Goal: Task Accomplishment & Management: Manage account settings

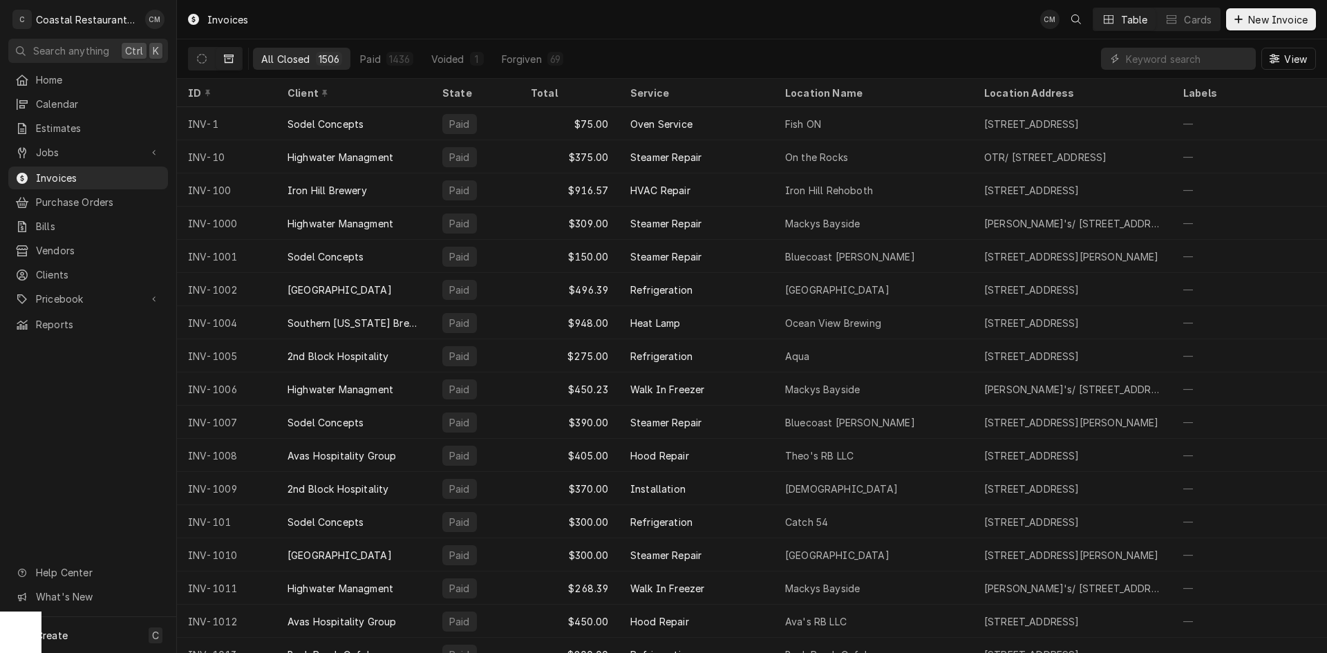
click at [1199, 54] on input "Dynamic Content Wrapper" at bounding box center [1187, 59] width 123 height 22
type input "high tide"
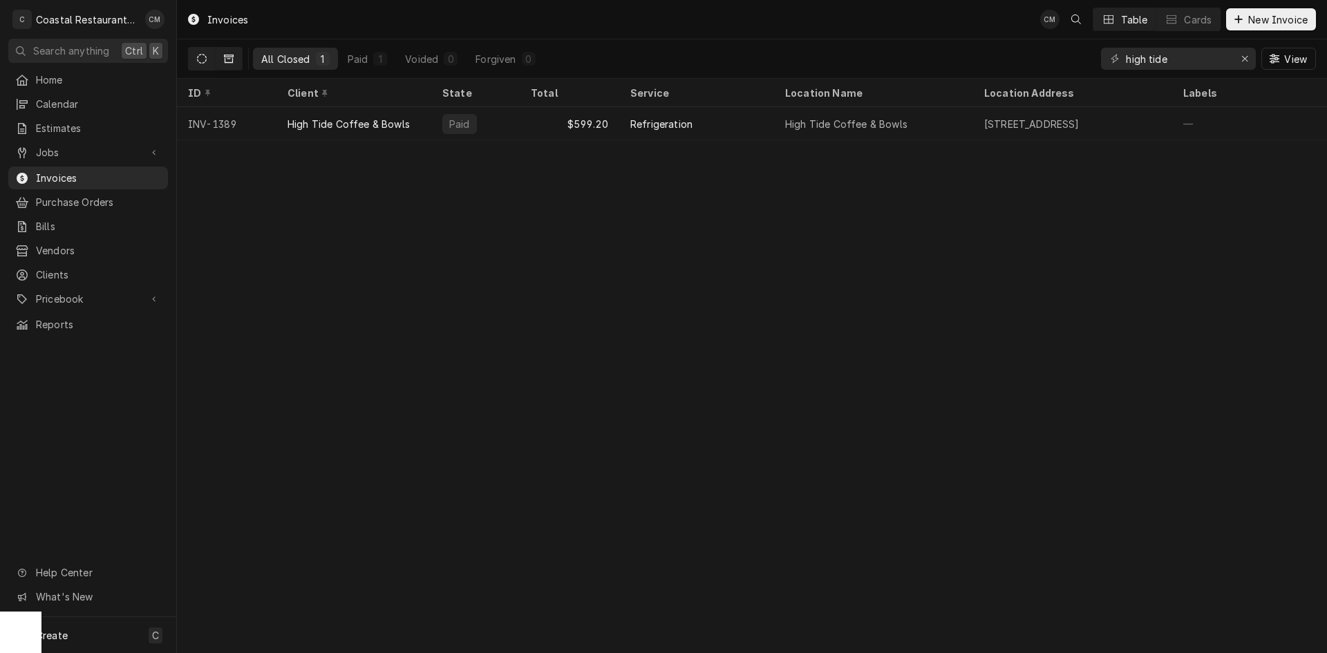
click at [205, 57] on icon "Dynamic Content Wrapper" at bounding box center [202, 59] width 10 height 10
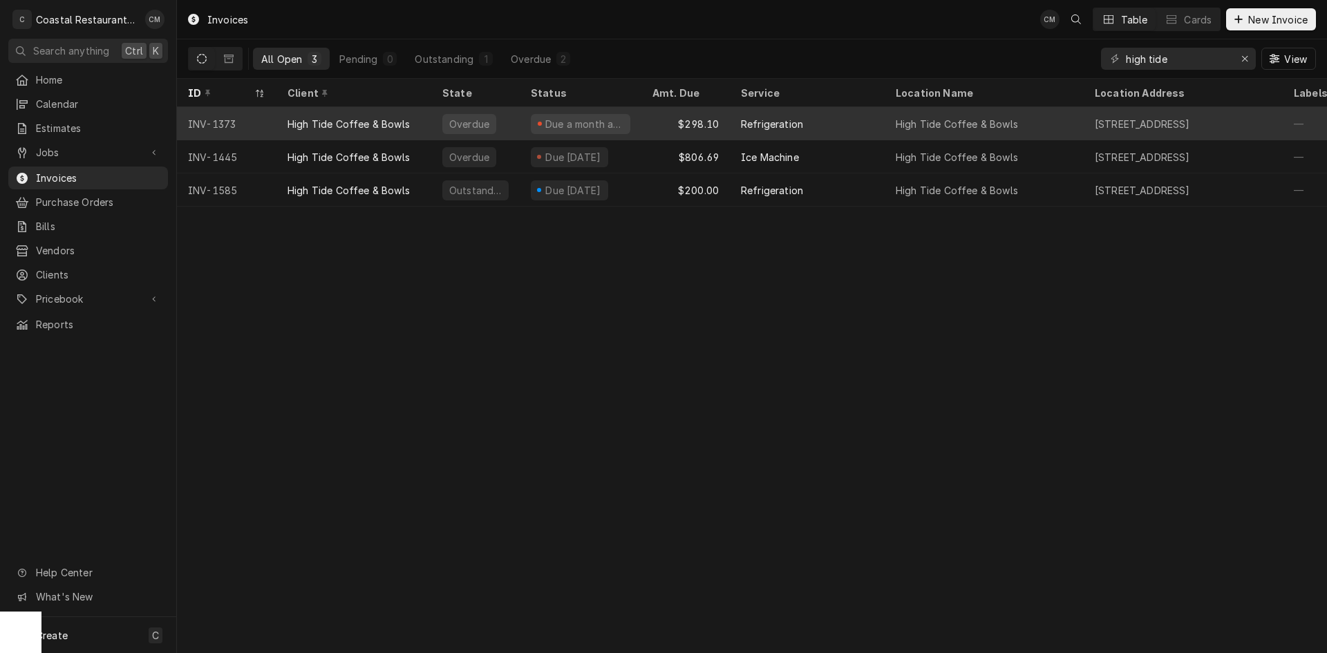
click at [846, 123] on div "Refrigeration" at bounding box center [807, 123] width 155 height 33
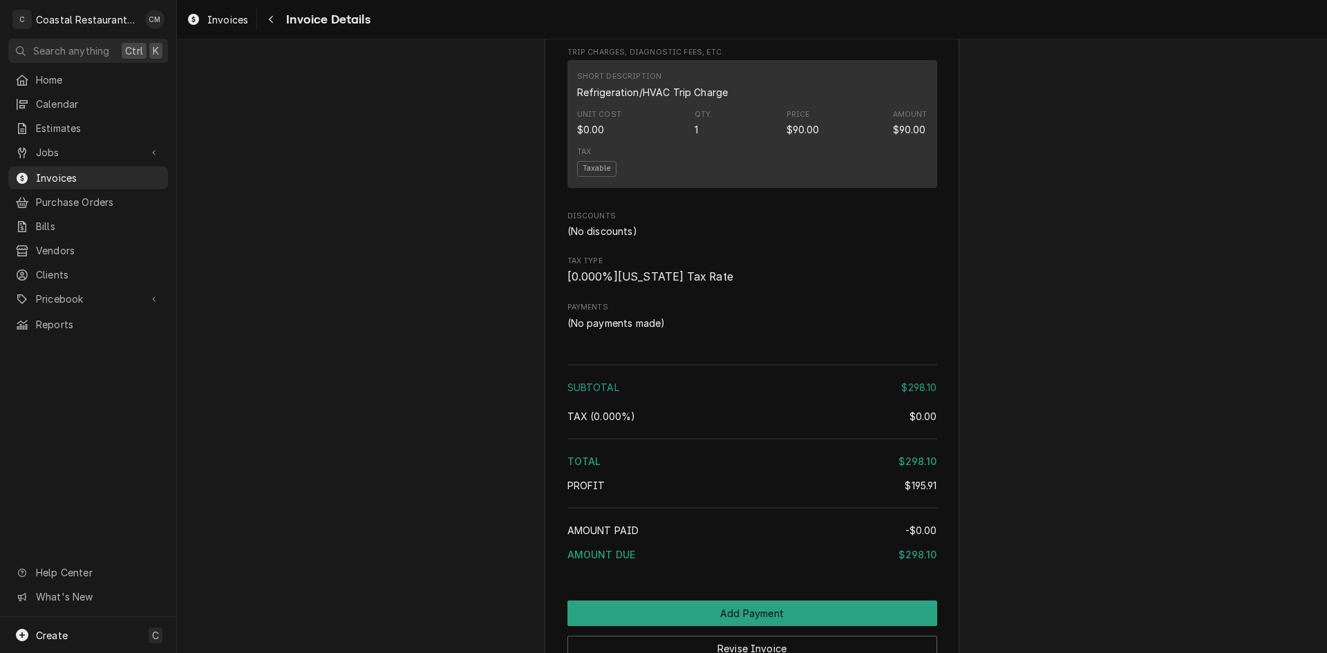
scroll to position [1740, 0]
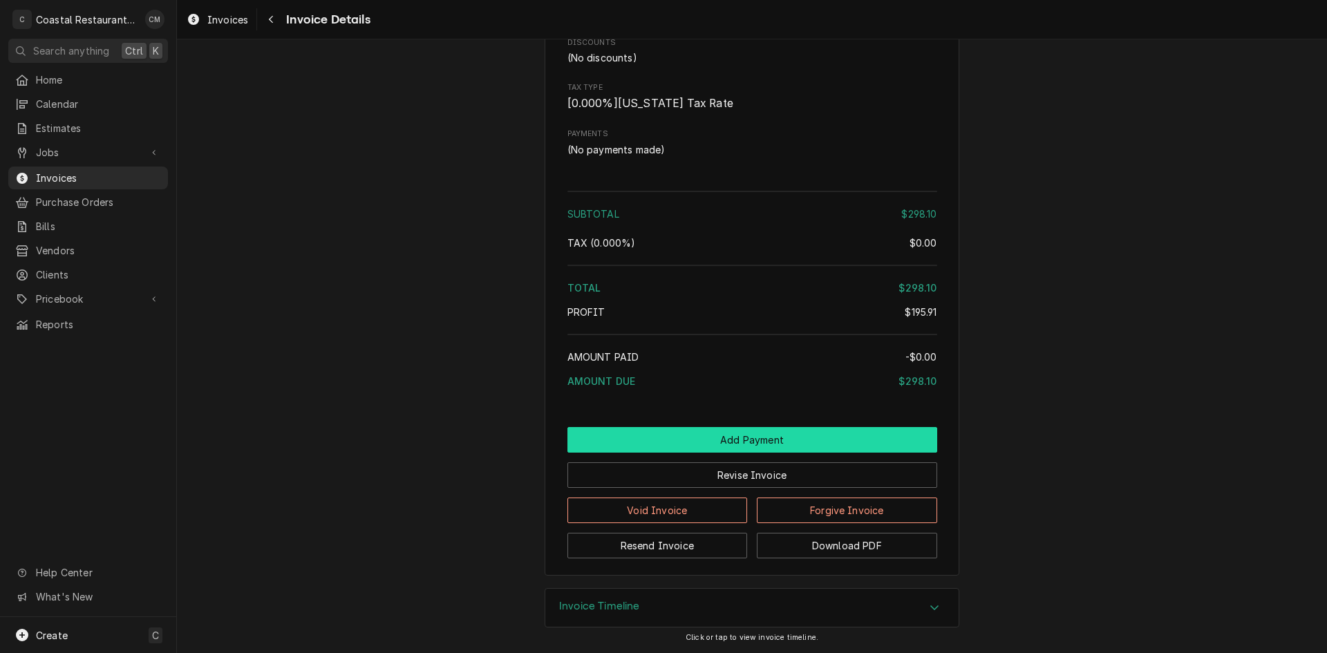
click at [688, 437] on button "Add Payment" at bounding box center [753, 440] width 370 height 26
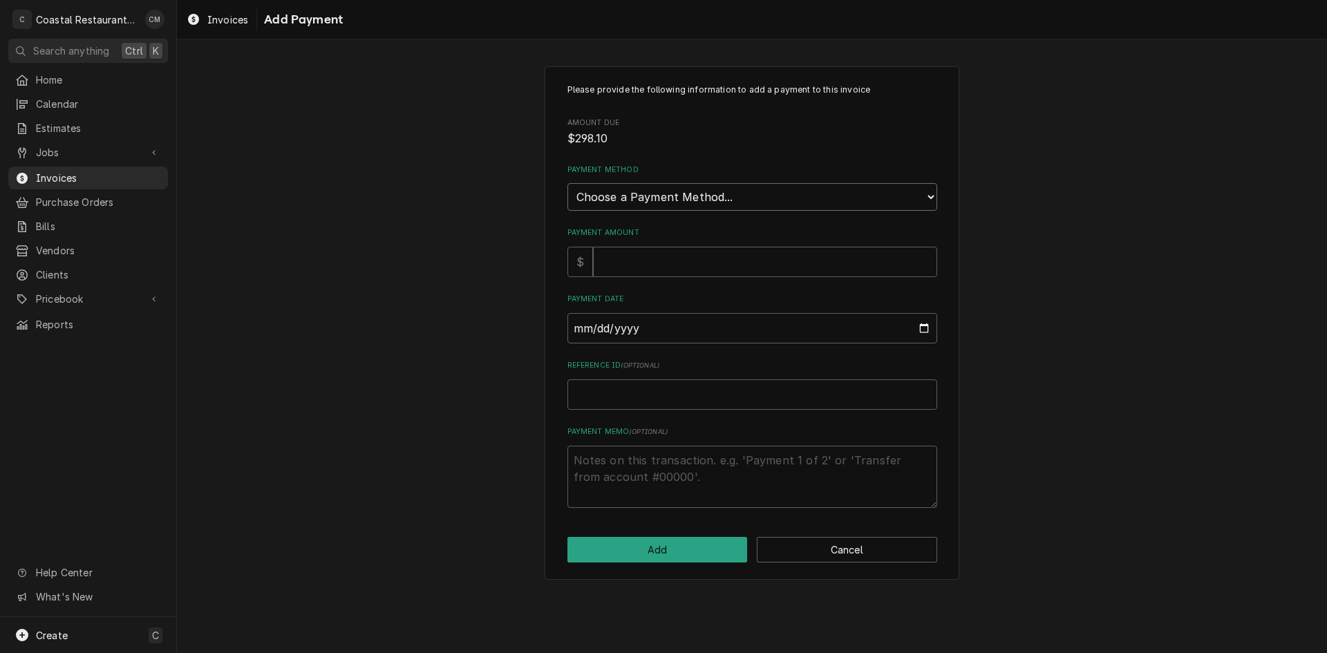
click at [658, 198] on select "Choose a Payment Method... Cash Check Credit/Debit Card ACH/eCheck Other" at bounding box center [753, 197] width 370 height 28
select select "4"
click at [568, 183] on select "Choose a Payment Method... Cash Check Credit/Debit Card ACH/eCheck Other" at bounding box center [753, 197] width 370 height 28
click at [628, 254] on input "Payment Amount" at bounding box center [765, 262] width 344 height 30
type textarea "x"
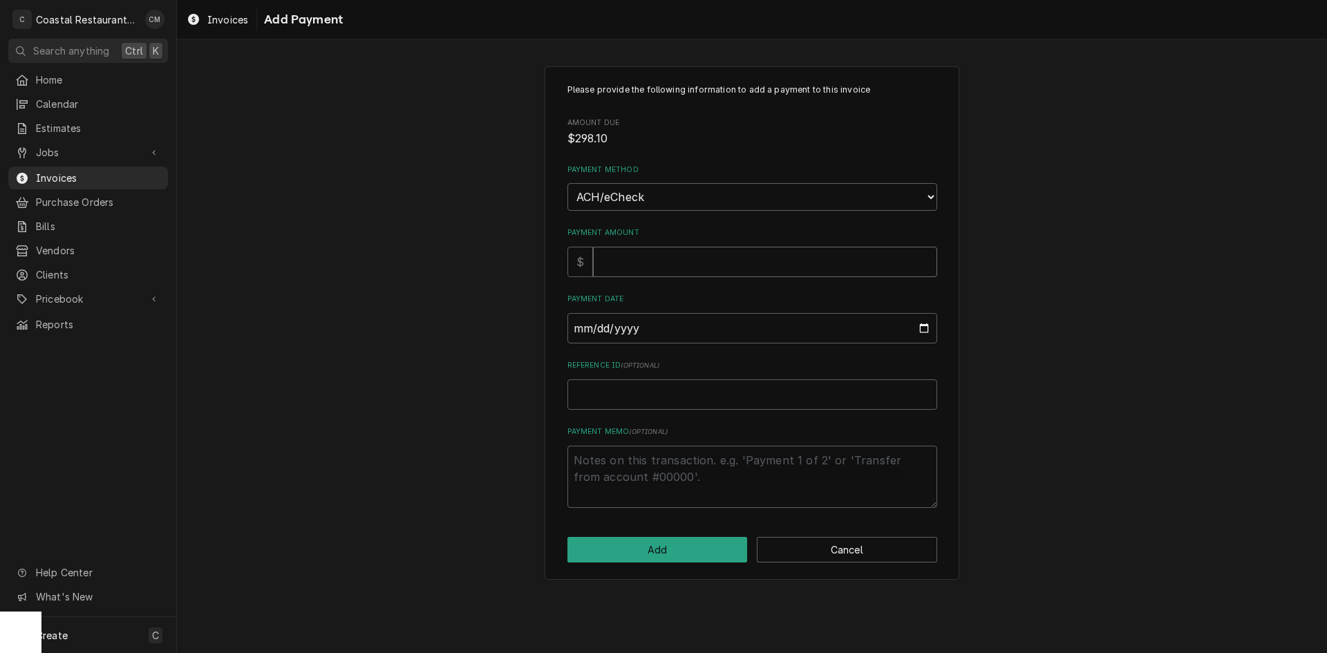
type input "2"
type textarea "x"
type input "29"
type textarea "x"
type input "298"
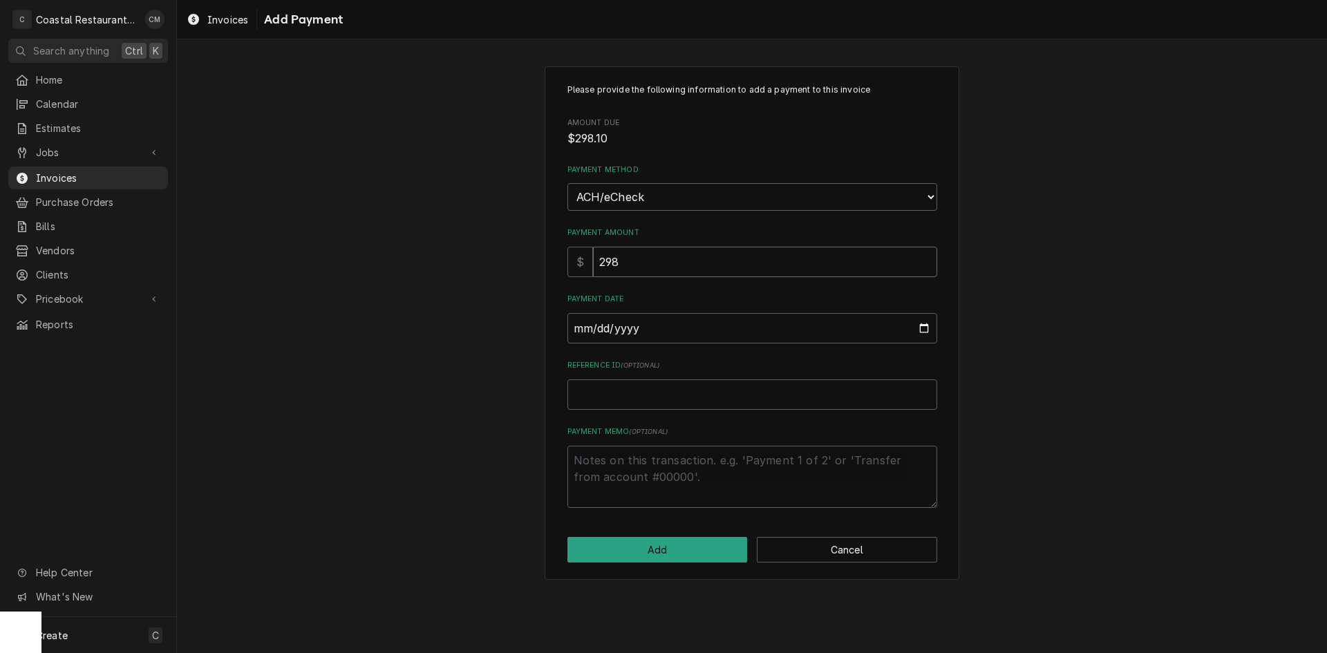
type textarea "x"
type input "298.1"
type input "0002-09-16"
type textarea "x"
type input "0025-09-16"
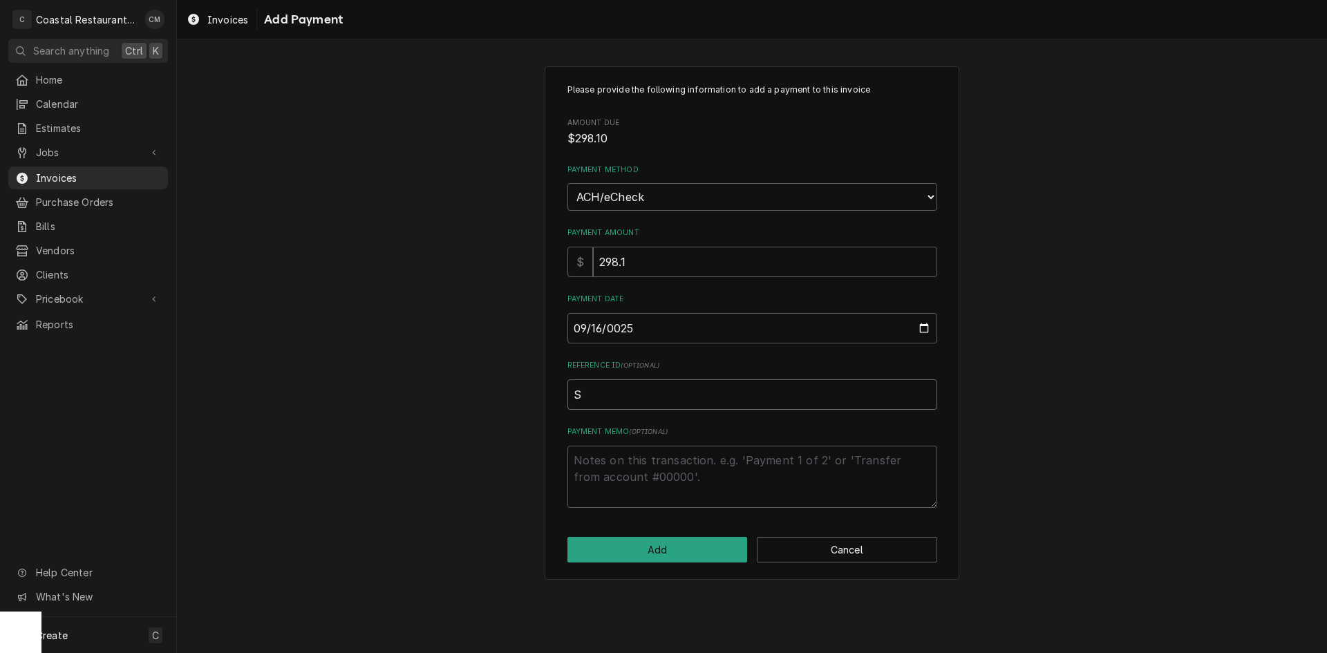
type textarea "x"
type input "S"
type textarea "x"
type input "St"
type textarea "x"
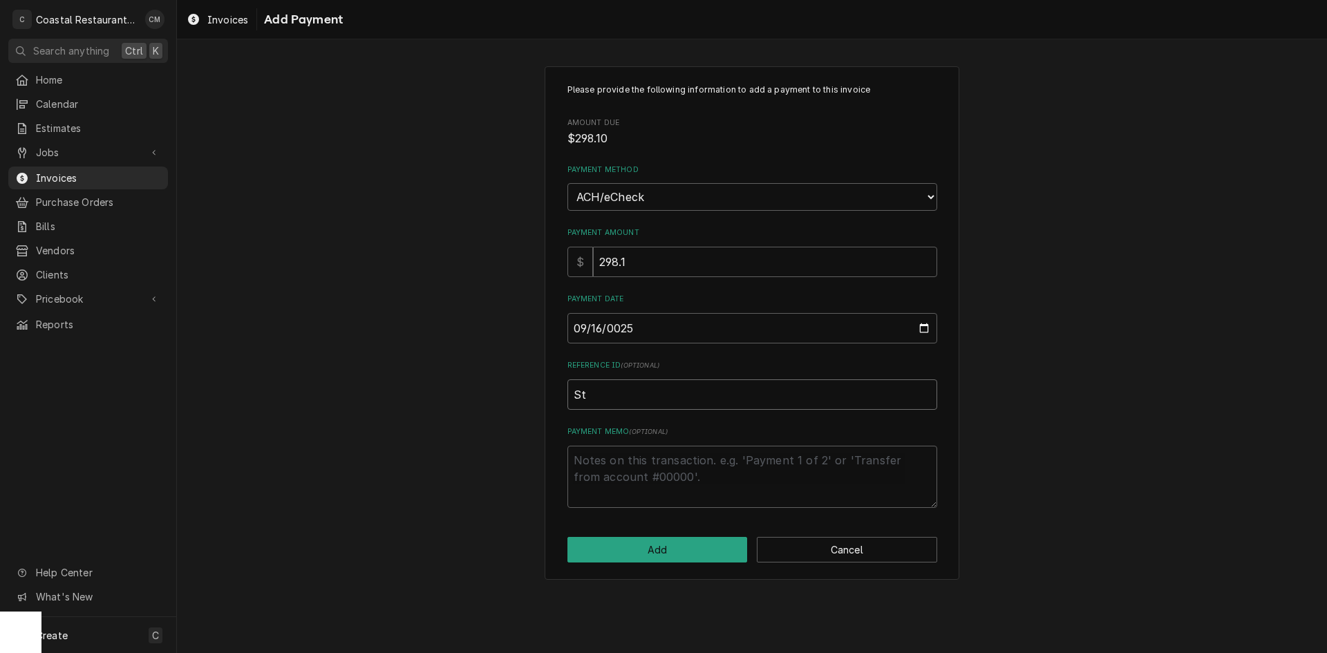
type input "Str"
type textarea "x"
type input "Stri"
type textarea "x"
type input "Strip"
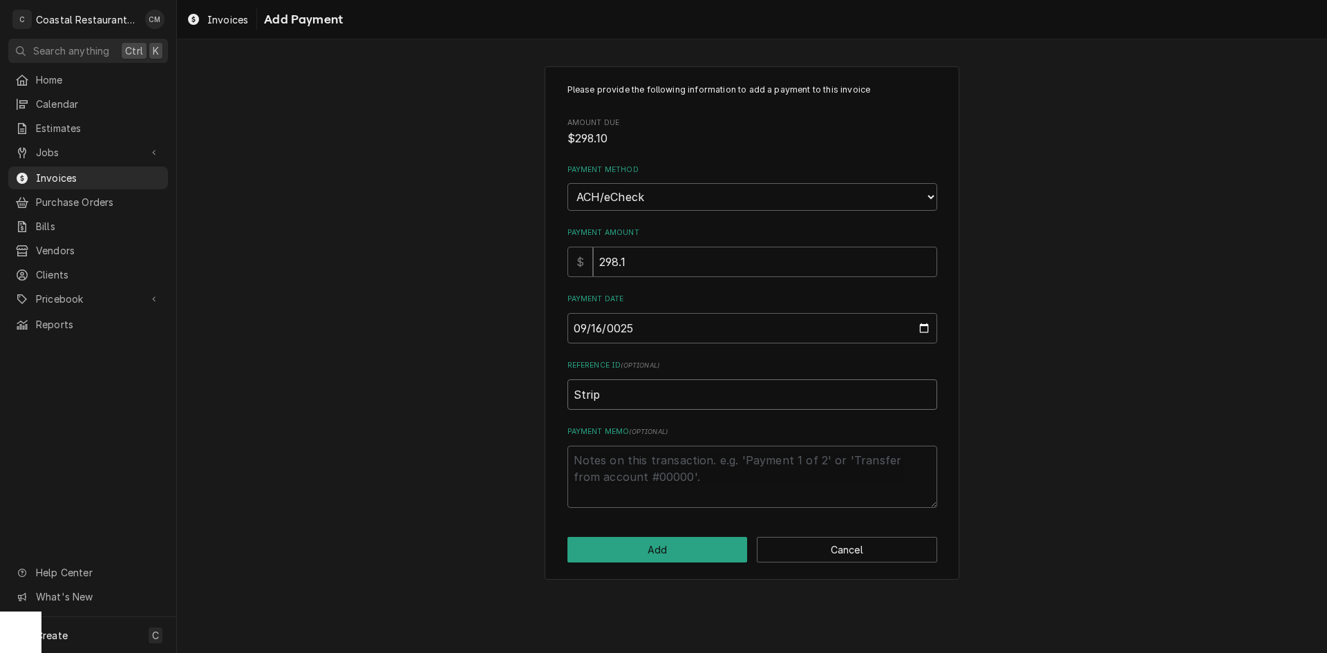
type textarea "x"
type input "Stripo"
type textarea "x"
type input "Stripoe"
type textarea "x"
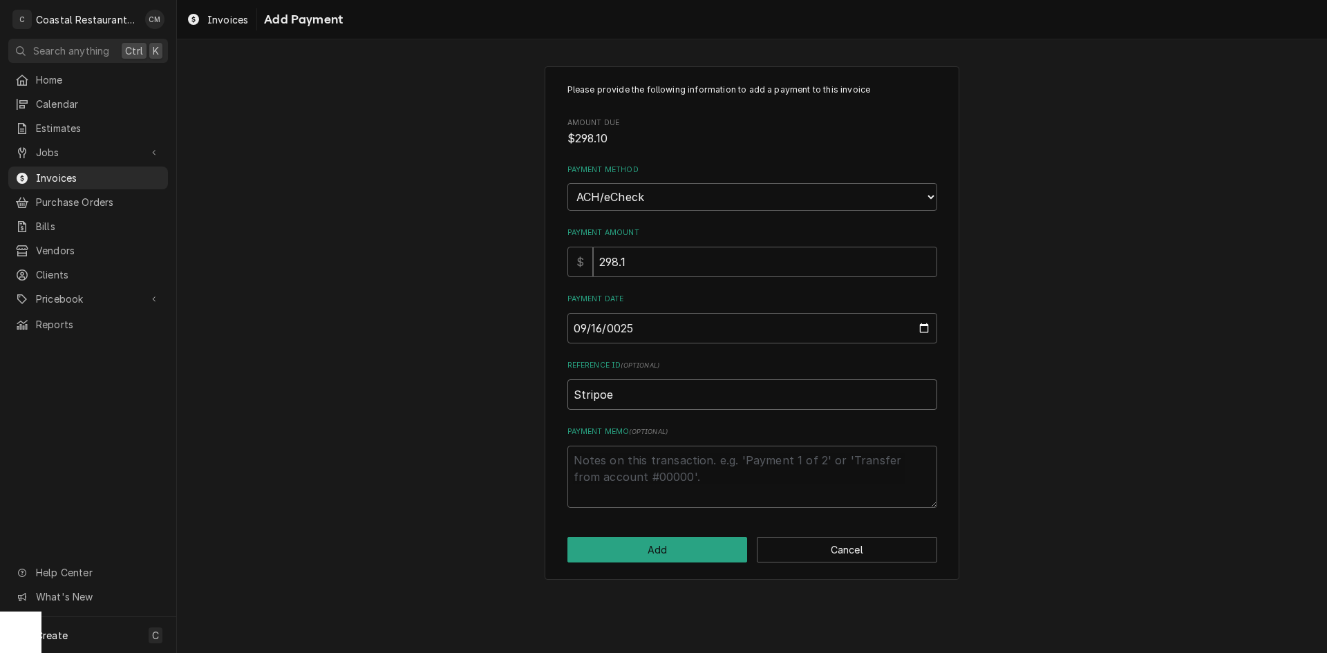
type input "Stripo"
type textarea "x"
type input "Strip"
type textarea "x"
type input "Stripe"
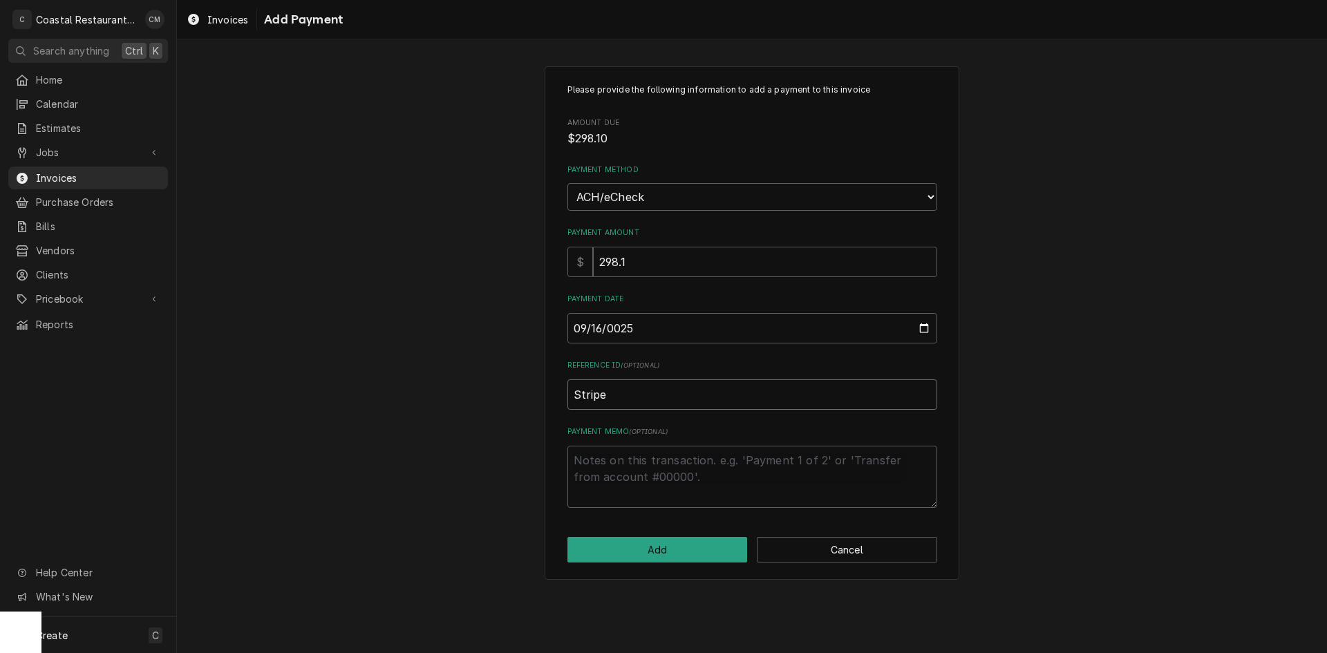
type textarea "x"
type input "Stripe"
type textarea "x"
type input "Stripe E"
type textarea "x"
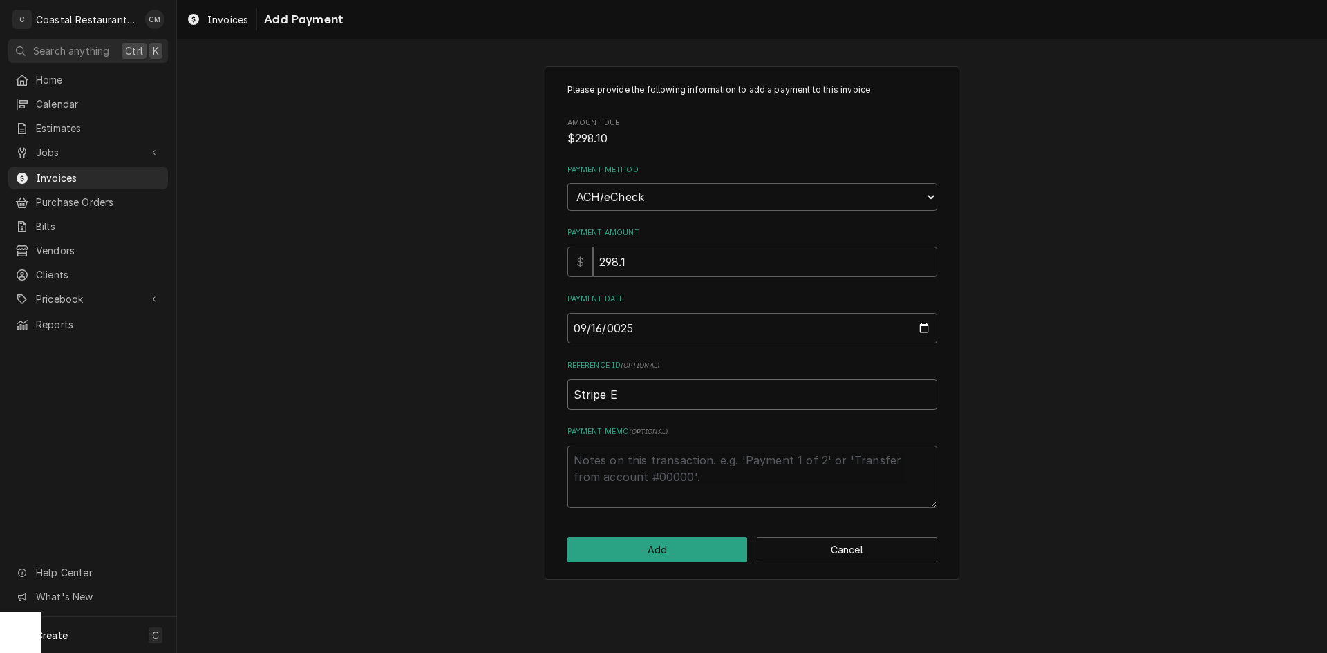
type input "Stripe EF"
type textarea "x"
type input "Stripe EFT"
click at [674, 548] on button "Add" at bounding box center [658, 550] width 180 height 26
type textarea "x"
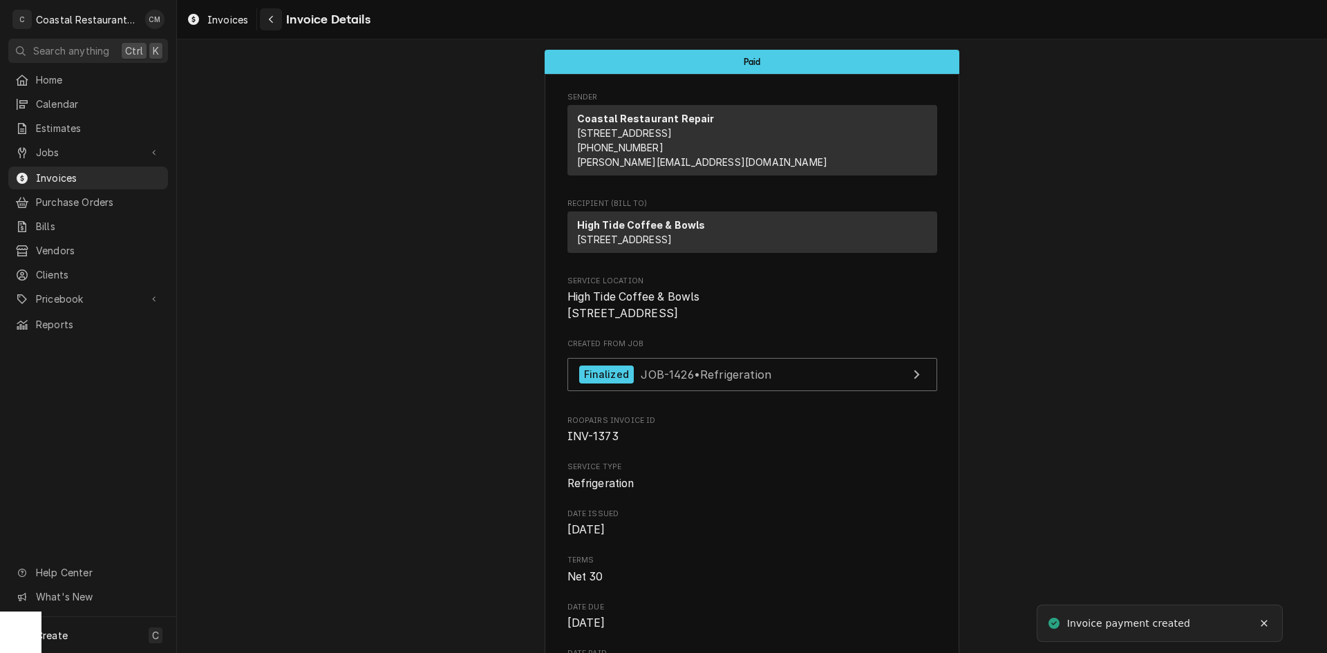
click at [271, 19] on icon "Navigate back" at bounding box center [271, 20] width 6 height 10
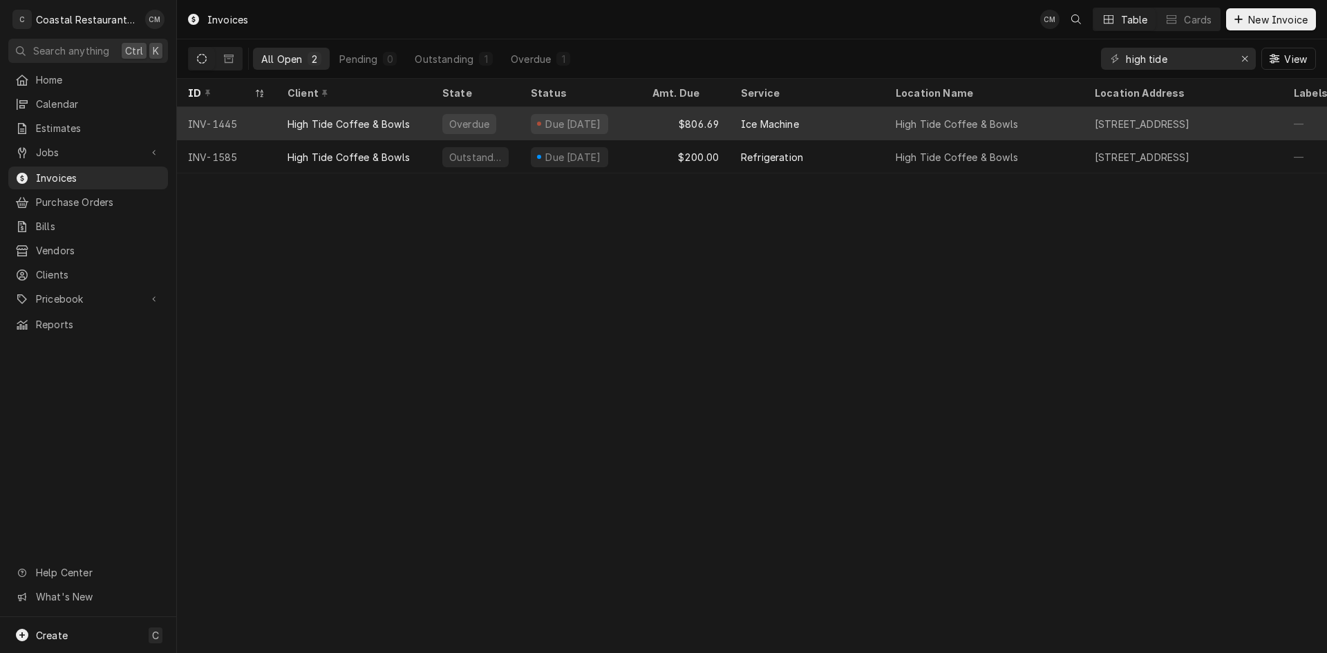
click at [673, 124] on div "$806.69" at bounding box center [686, 123] width 88 height 33
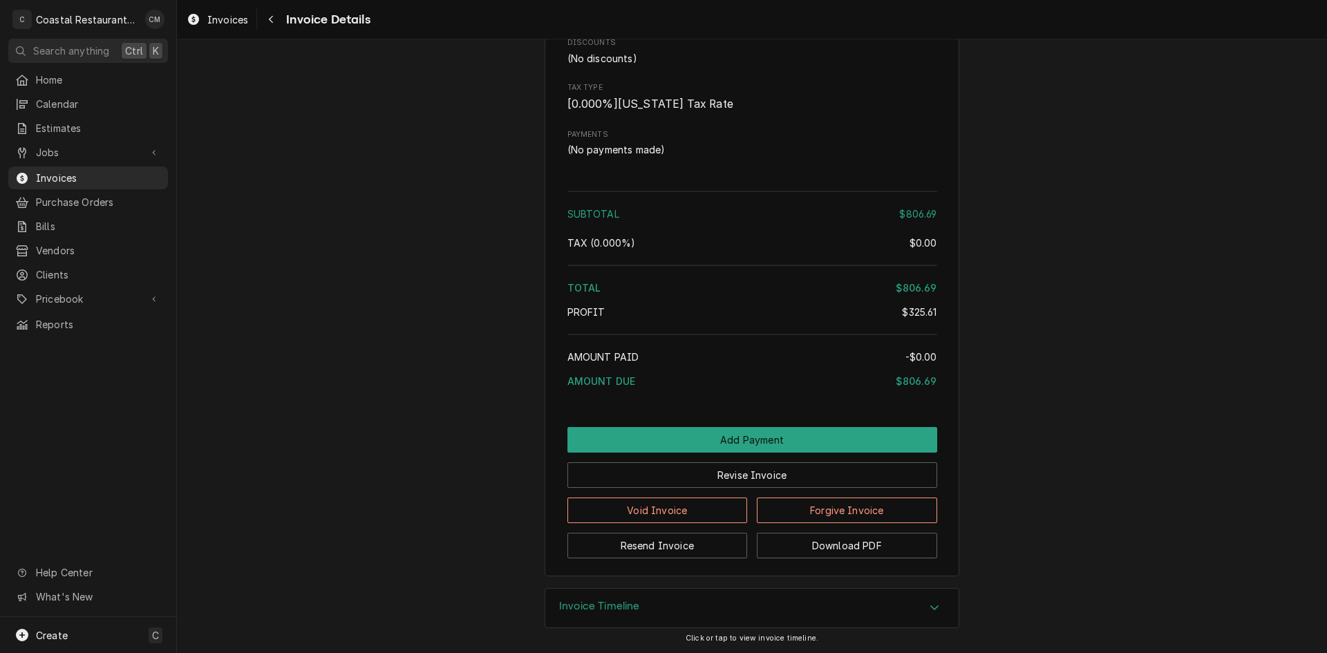
scroll to position [1911, 0]
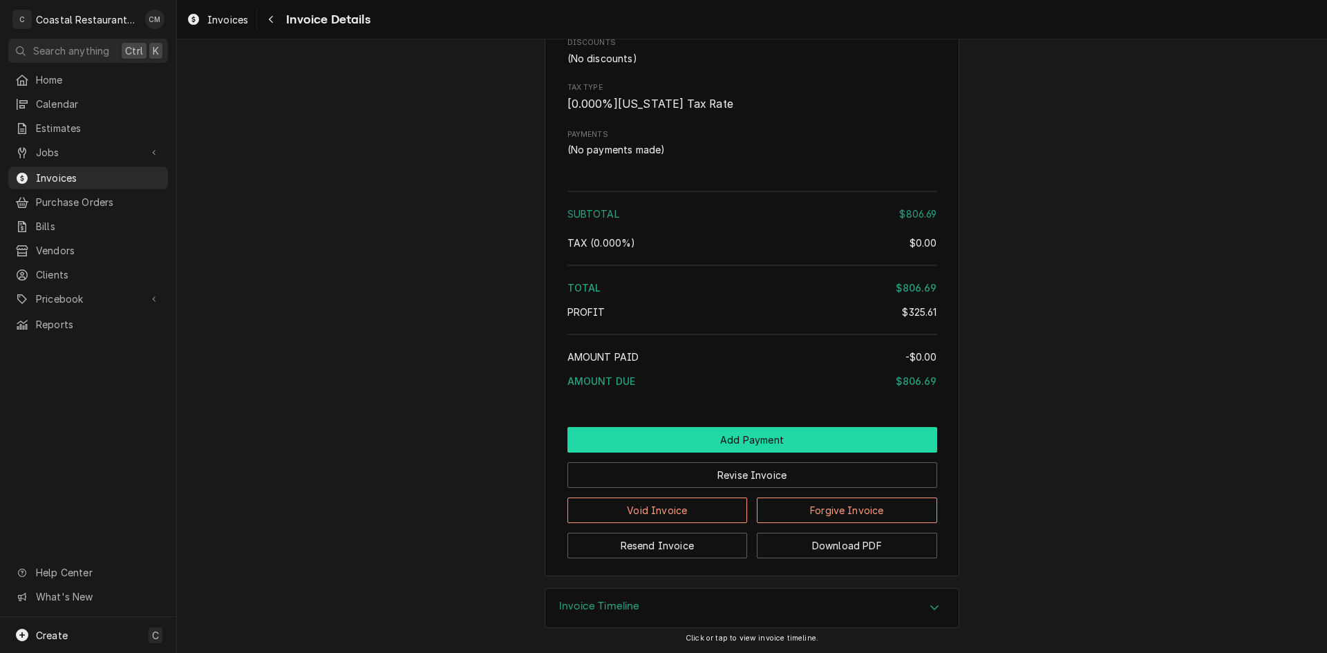
click at [738, 436] on button "Add Payment" at bounding box center [753, 440] width 370 height 26
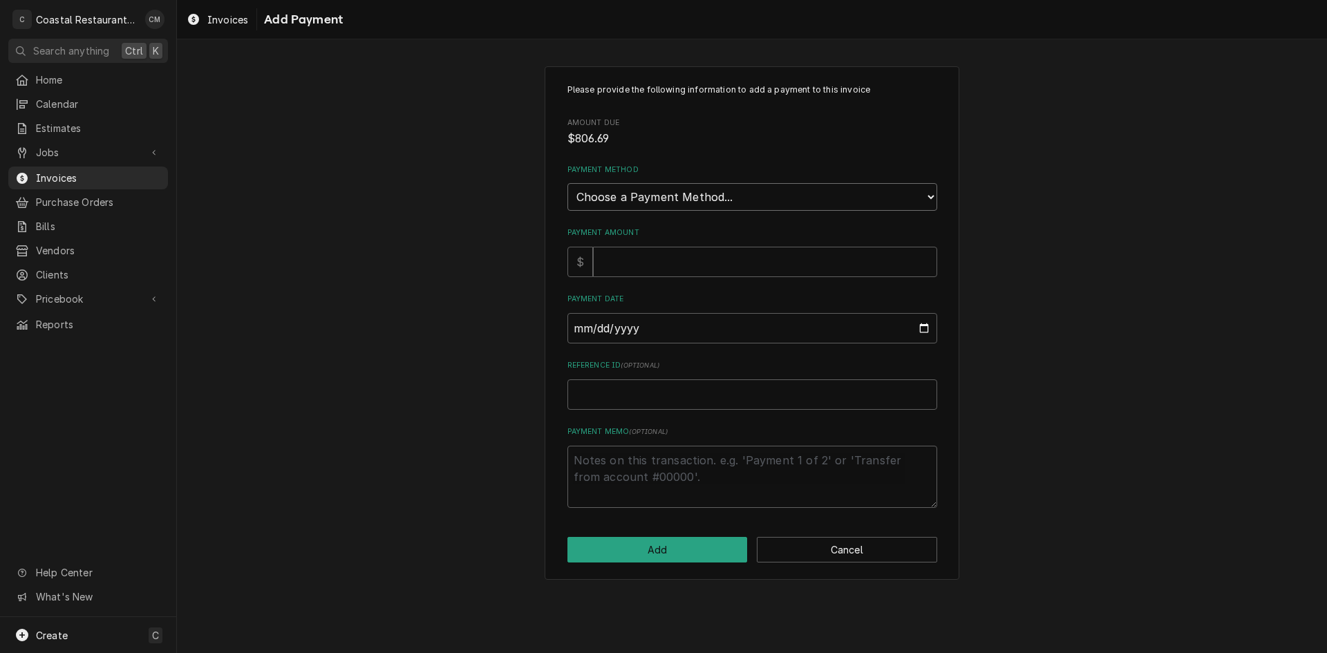
drag, startPoint x: 669, startPoint y: 196, endPoint x: 662, endPoint y: 210, distance: 15.5
click at [669, 197] on select "Choose a Payment Method... Cash Check Credit/Debit Card ACH/eCheck Other" at bounding box center [753, 197] width 370 height 28
select select "4"
click at [568, 183] on select "Choose a Payment Method... Cash Check Credit/Debit Card ACH/eCheck Other" at bounding box center [753, 197] width 370 height 28
click at [626, 262] on input "Payment Amount" at bounding box center [765, 262] width 344 height 30
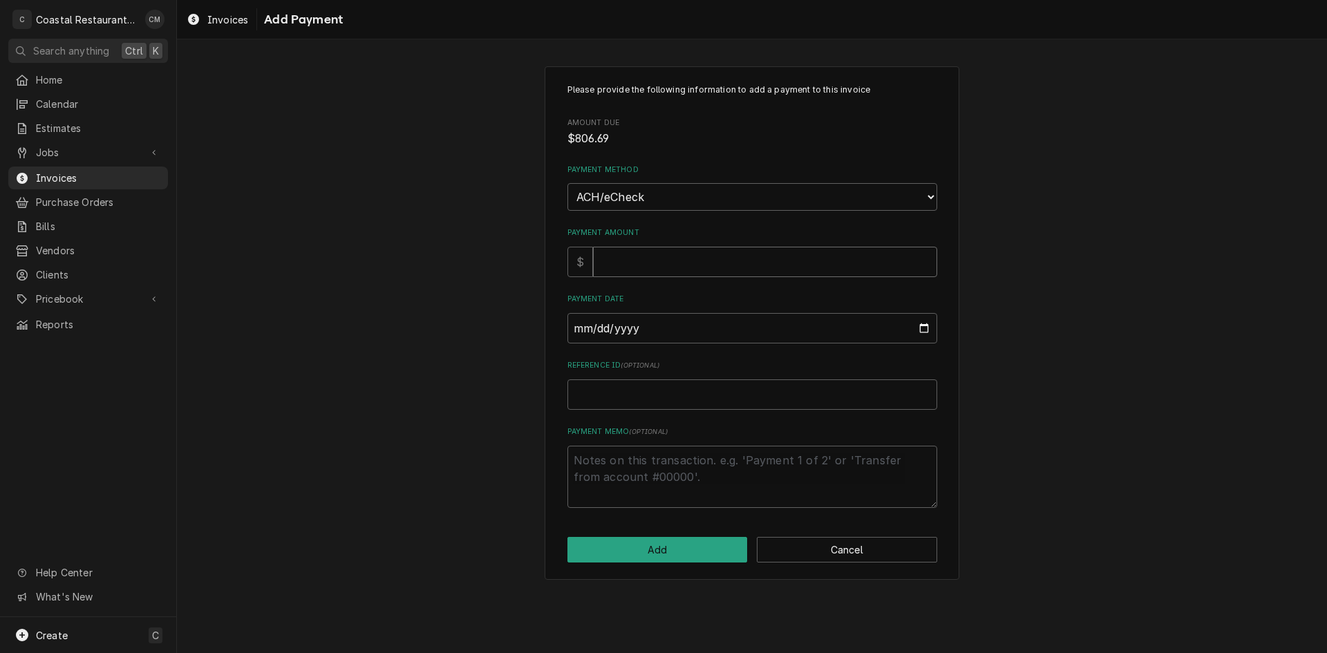
type textarea "x"
type input "8"
type textarea "x"
type input "80"
type textarea "x"
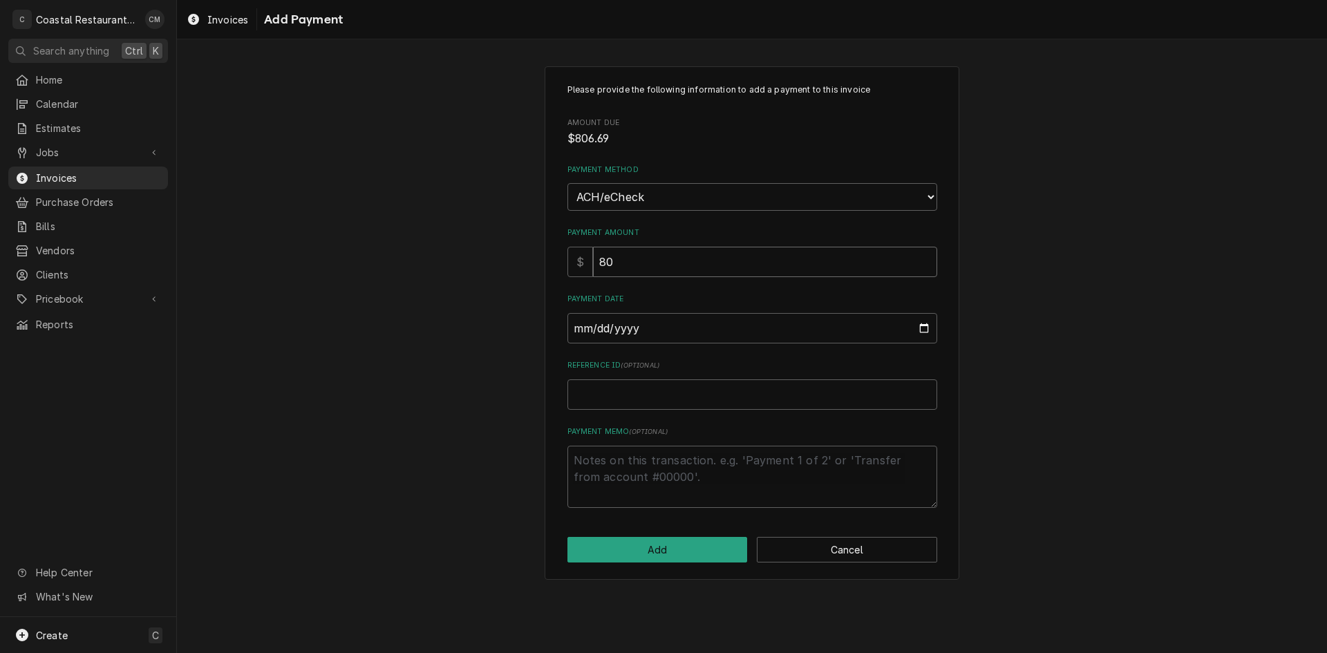
type input "806"
type textarea "x"
type input "806.6"
type textarea "x"
type input "806.69"
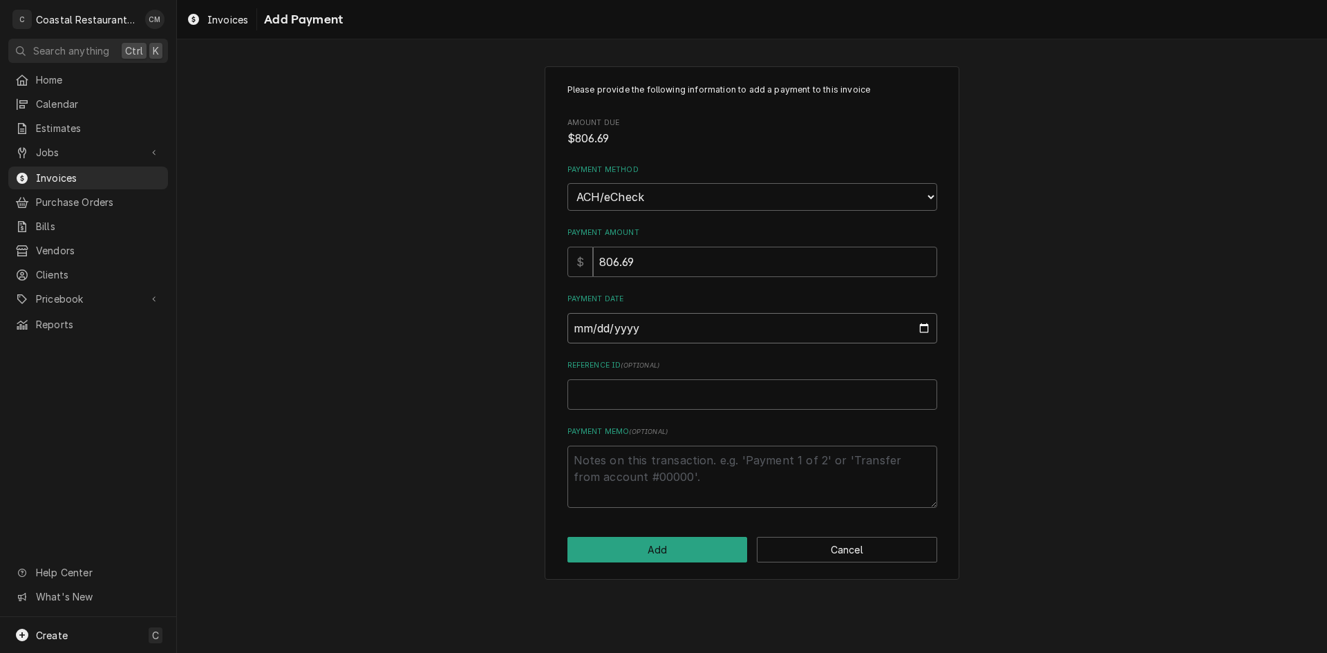
type input "0002-09-16"
type textarea "x"
type input "0025-09-16"
type textarea "x"
type input "S"
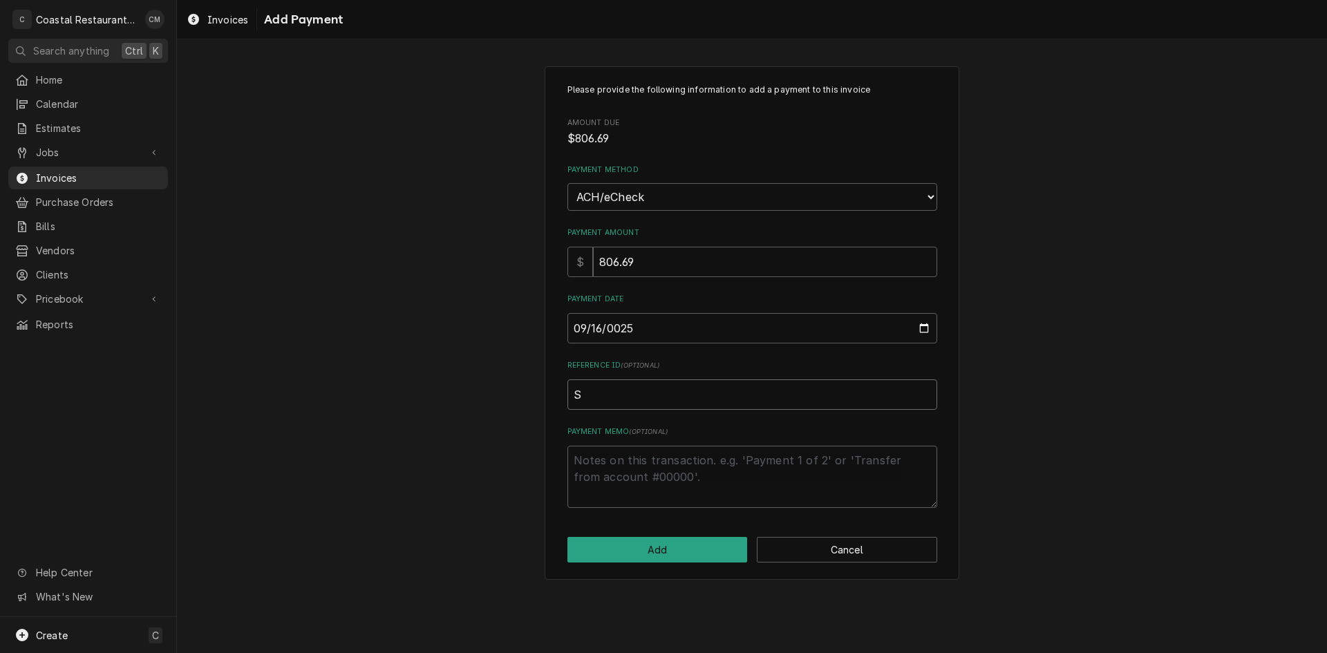
type textarea "x"
type input "St"
type textarea "x"
type input "Str"
type textarea "x"
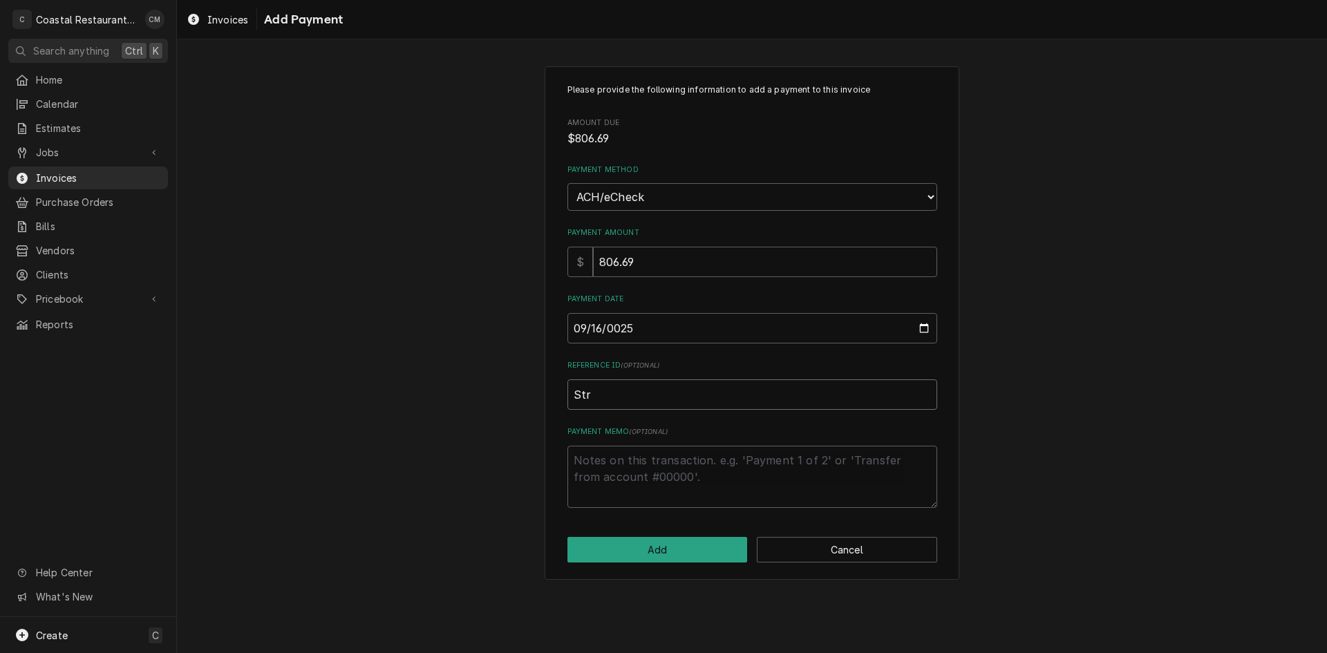
type input "Stri"
type textarea "x"
type input "Strip"
type textarea "x"
type input "Stripe"
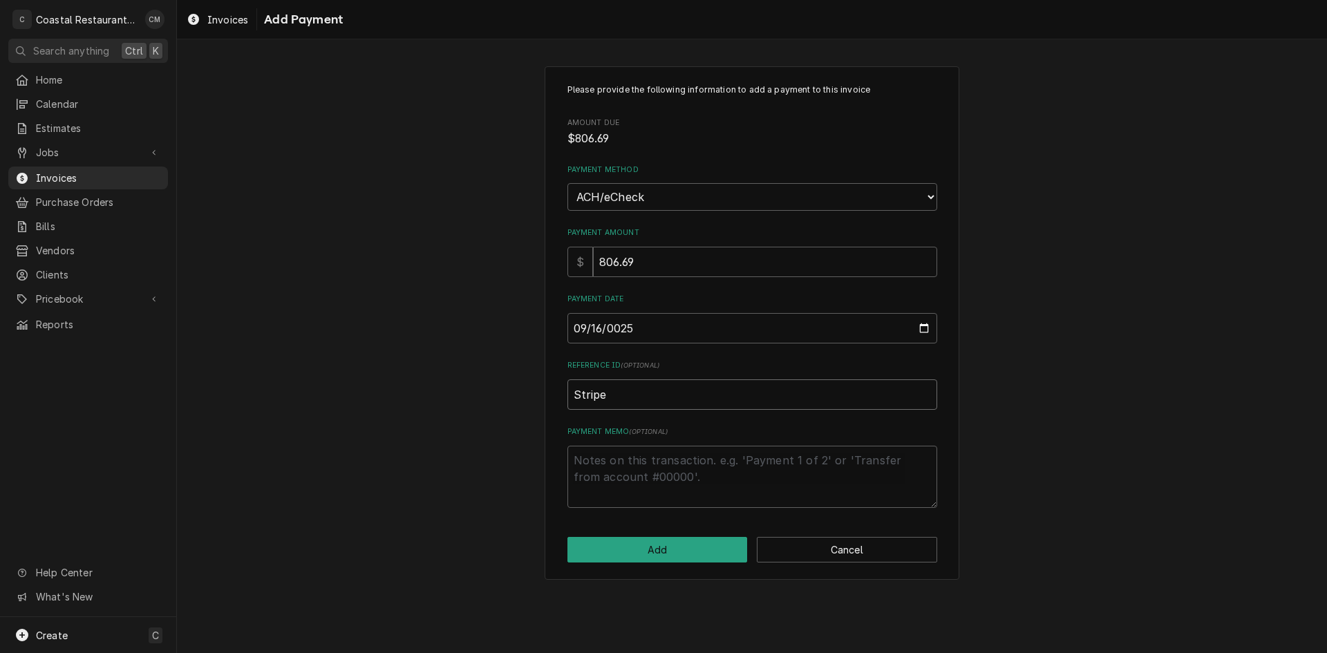
type textarea "x"
type input "Stripe"
type textarea "x"
type input "Stripe E"
type textarea "x"
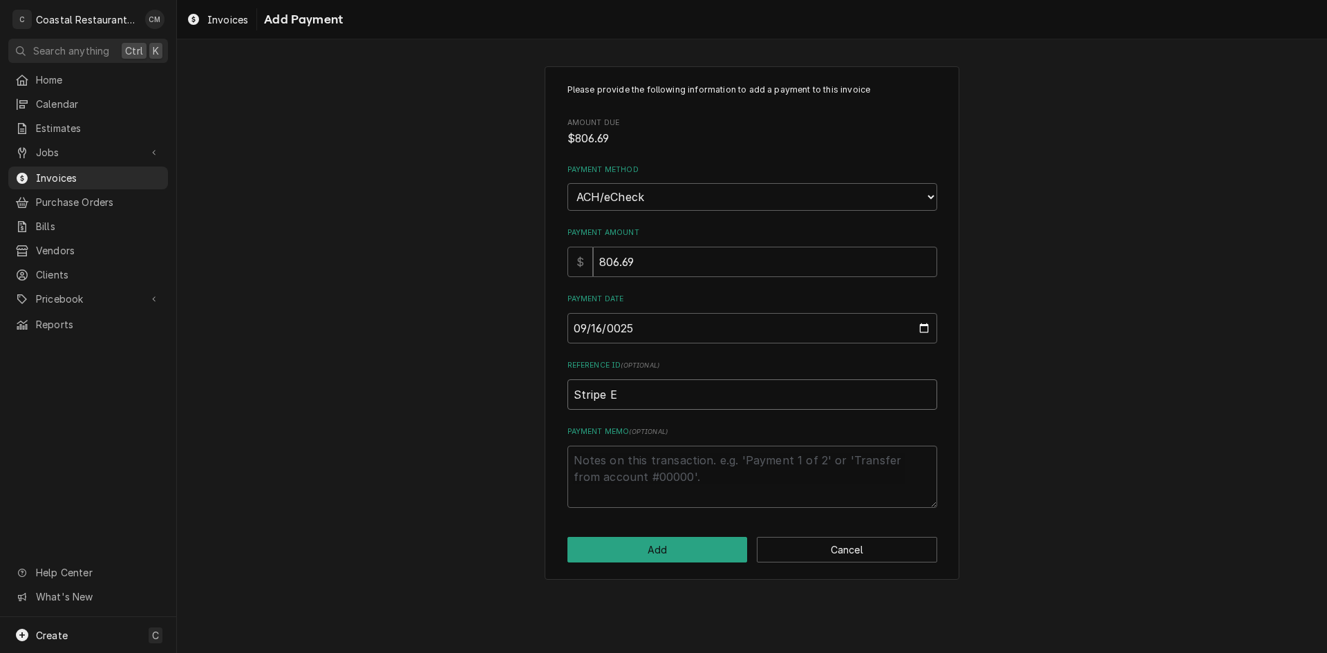
type input "Stripe EF"
type textarea "x"
type input "Stripe EFT"
click at [674, 545] on button "Add" at bounding box center [658, 550] width 180 height 26
type textarea "x"
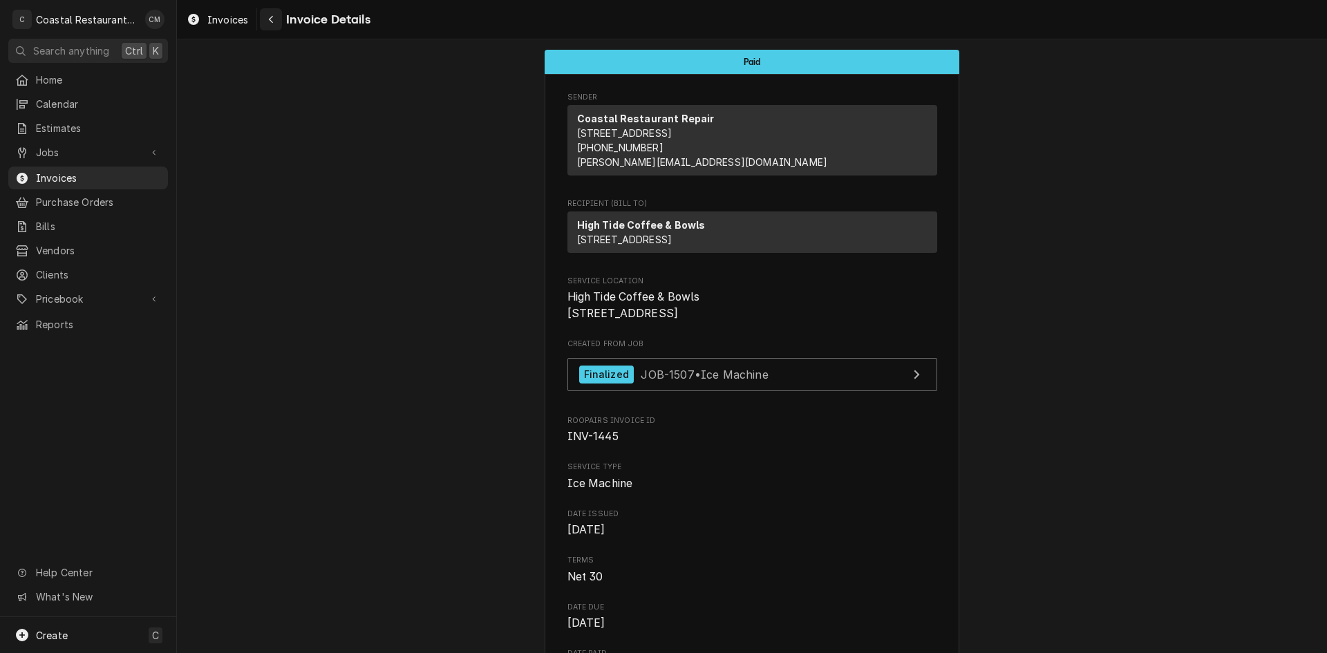
click at [269, 21] on icon "Navigate back" at bounding box center [271, 20] width 6 height 10
